Goal: Task Accomplishment & Management: Complete application form

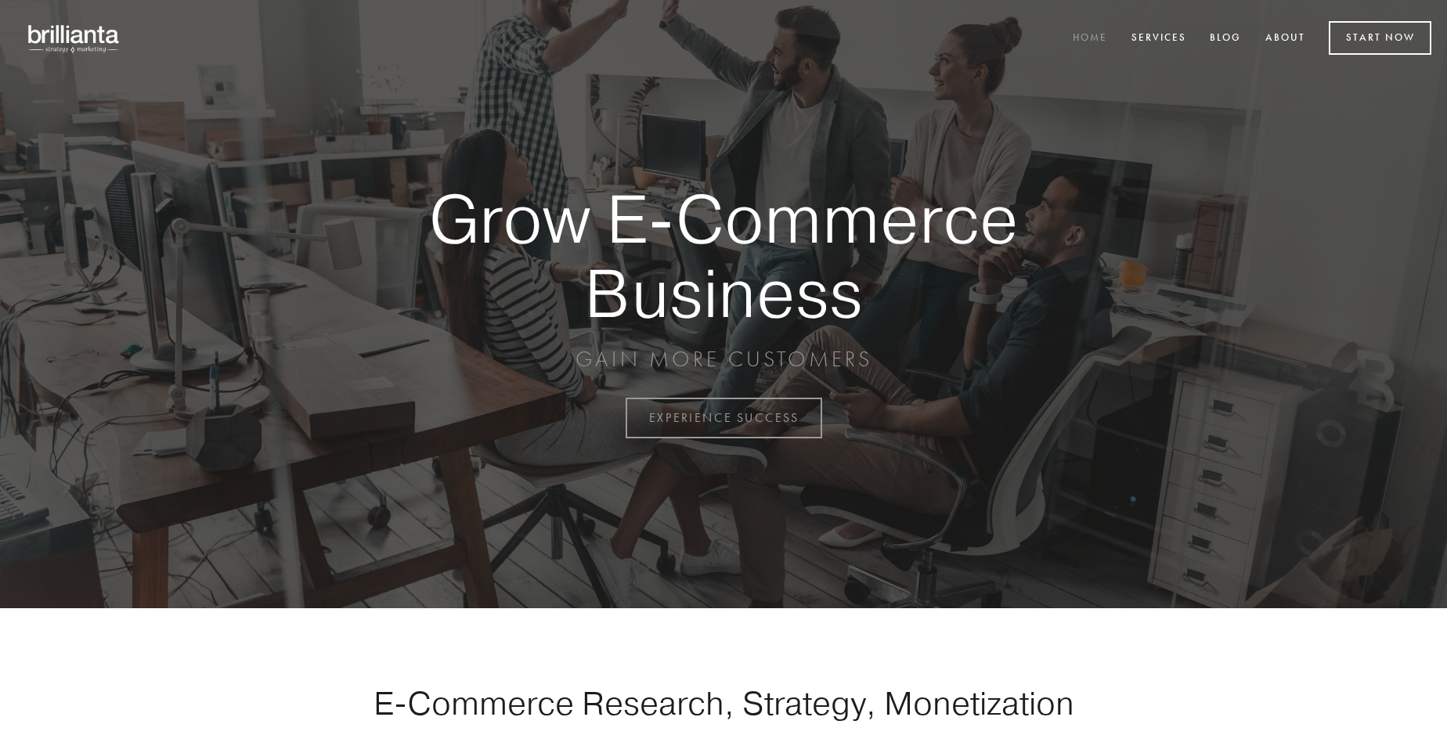
scroll to position [4105, 0]
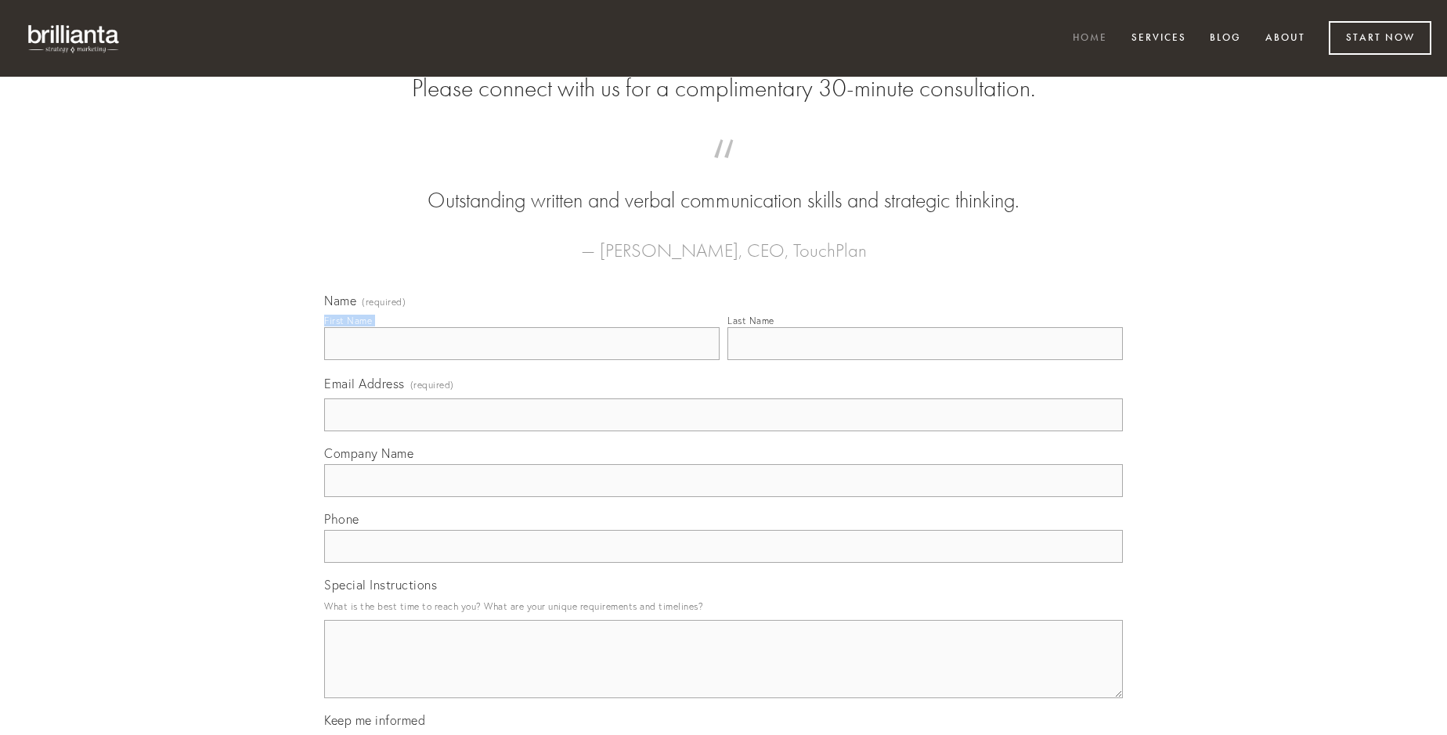
type input "[PERSON_NAME]"
click at [925, 360] on input "Last Name" at bounding box center [925, 343] width 395 height 33
type input "[PERSON_NAME]"
click at [724, 432] on input "Email Address (required)" at bounding box center [723, 415] width 799 height 33
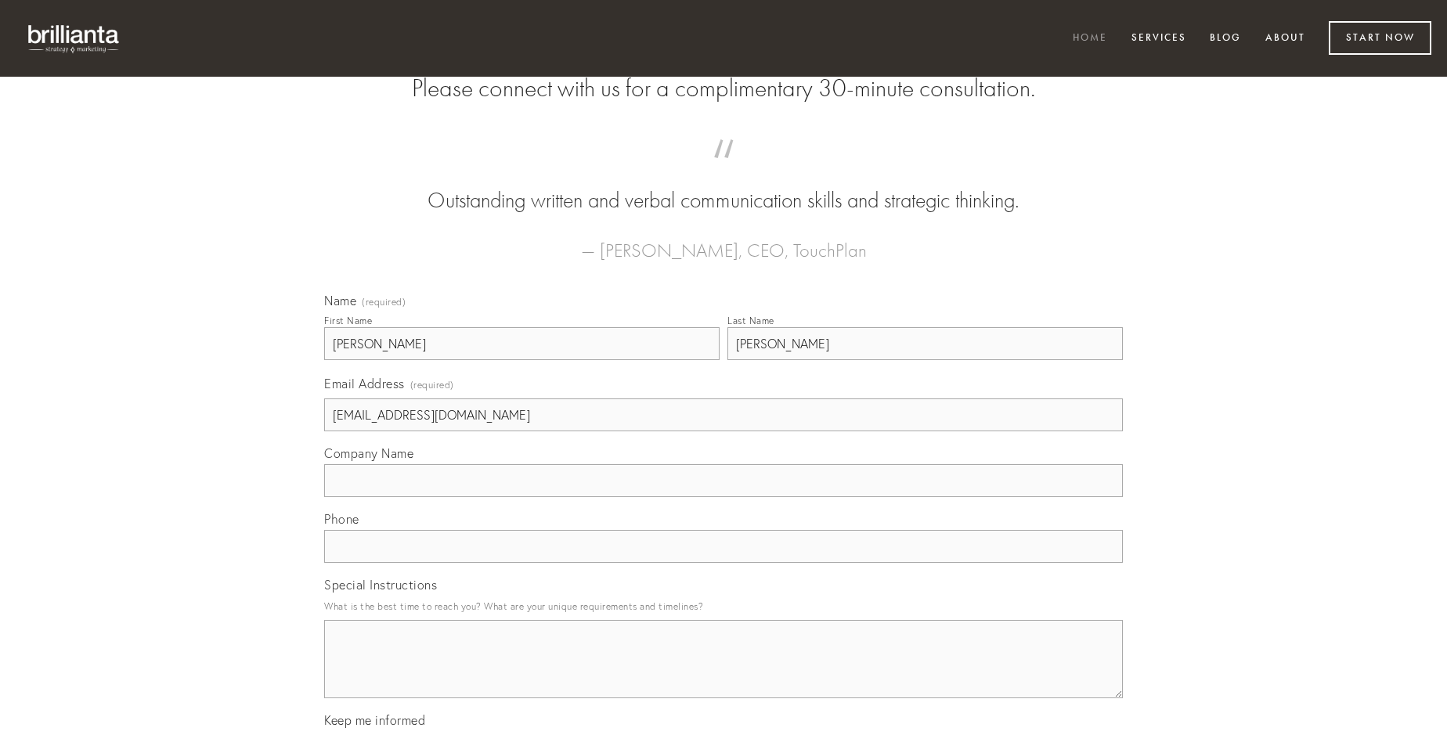
type input "[EMAIL_ADDRESS][DOMAIN_NAME]"
click at [724, 497] on input "Company Name" at bounding box center [723, 480] width 799 height 33
type input "placeat"
click at [724, 563] on input "text" at bounding box center [723, 546] width 799 height 33
click at [724, 674] on textarea "Special Instructions" at bounding box center [723, 659] width 799 height 78
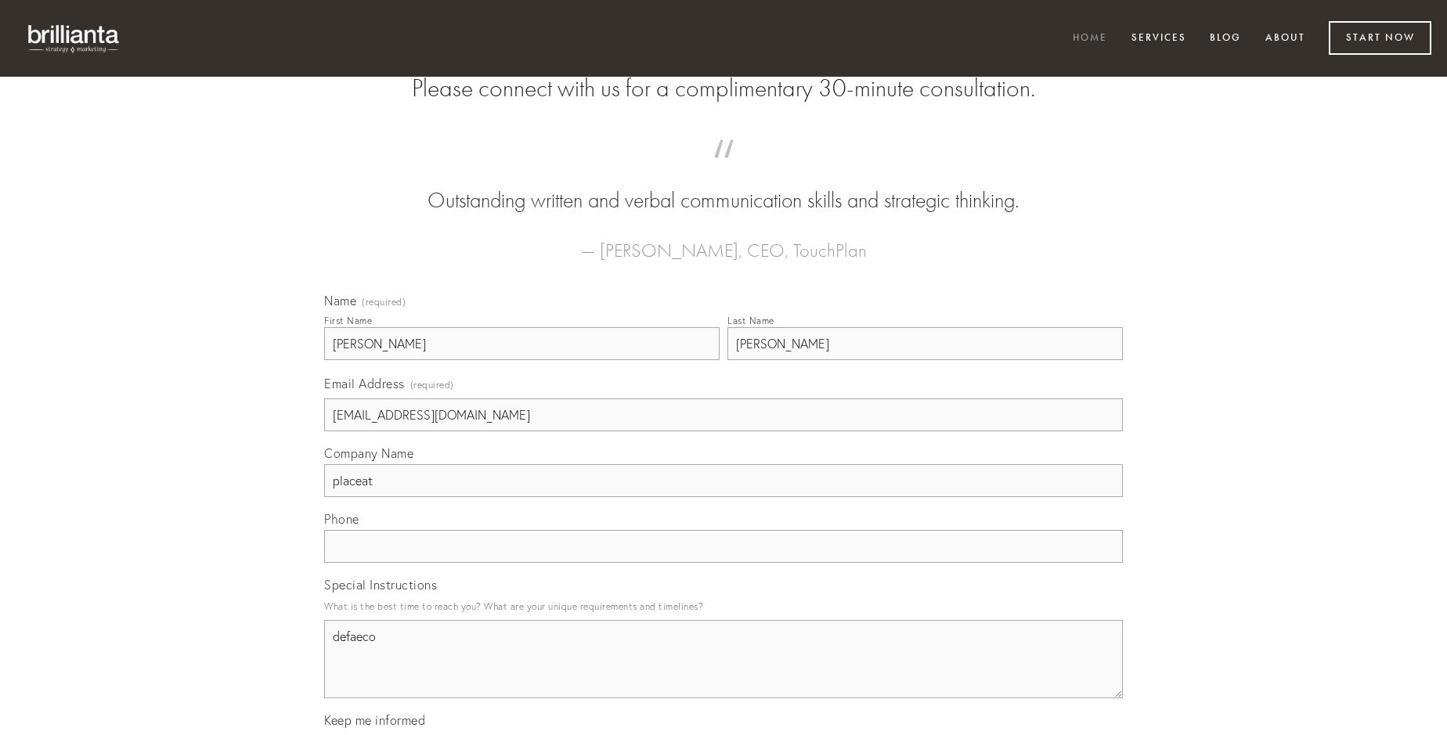
type textarea "defaeco"
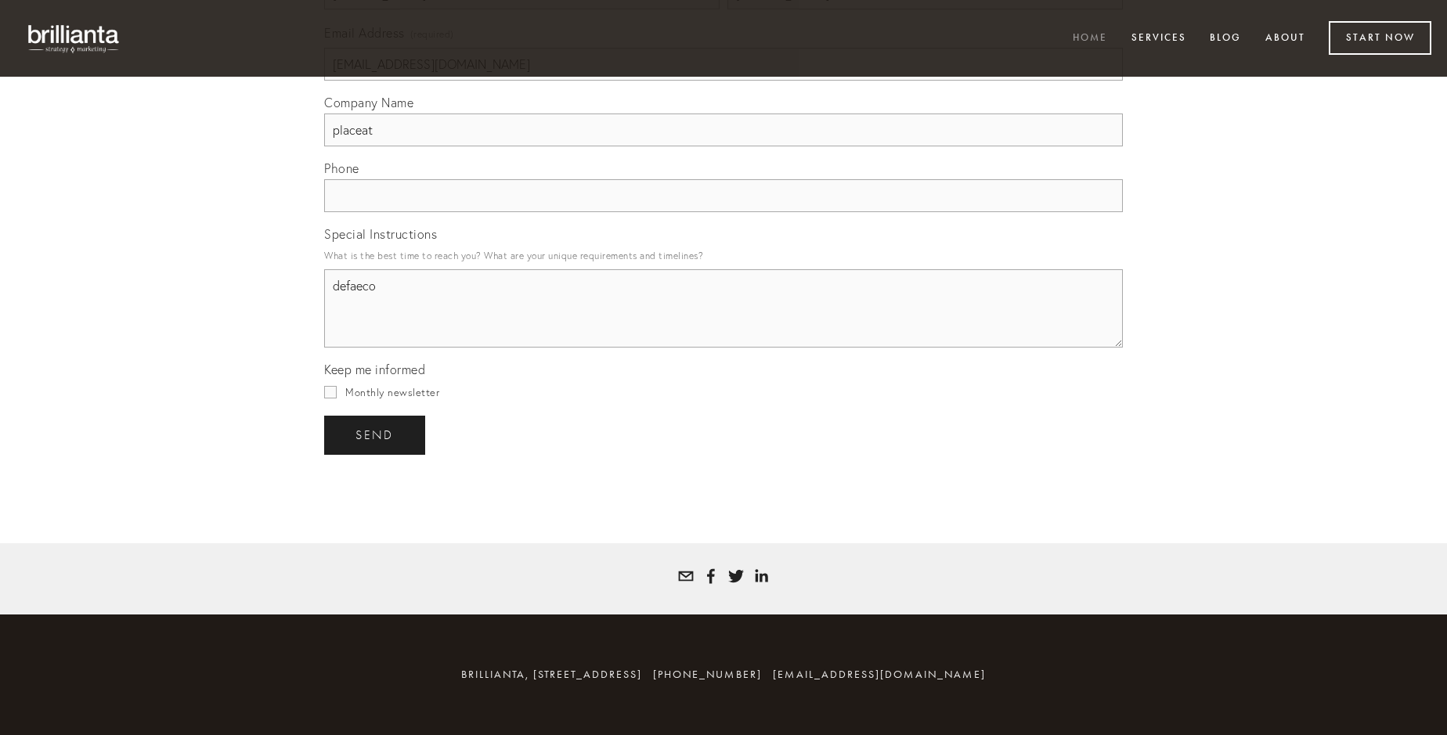
click at [376, 435] on span "send" at bounding box center [375, 435] width 38 height 14
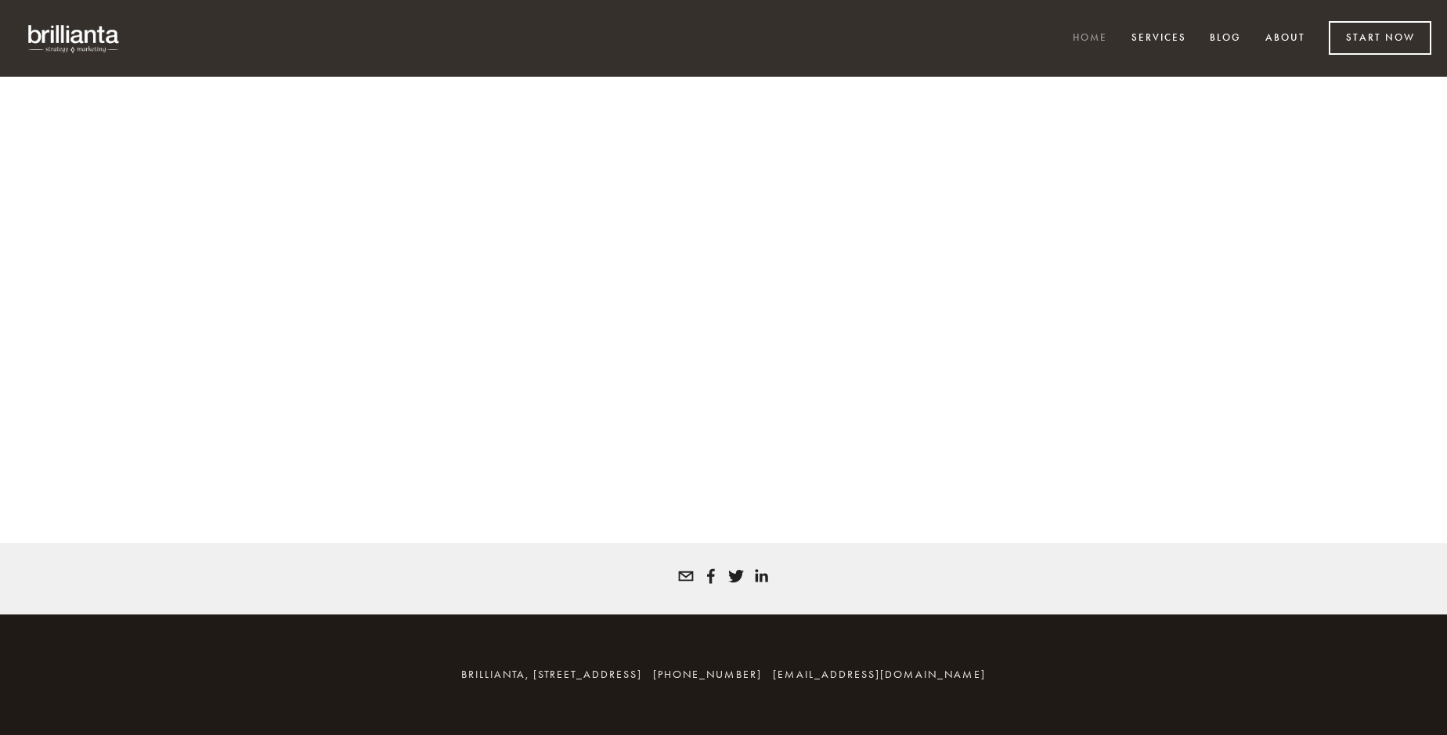
scroll to position [4084, 0]
